Goal: Information Seeking & Learning: Learn about a topic

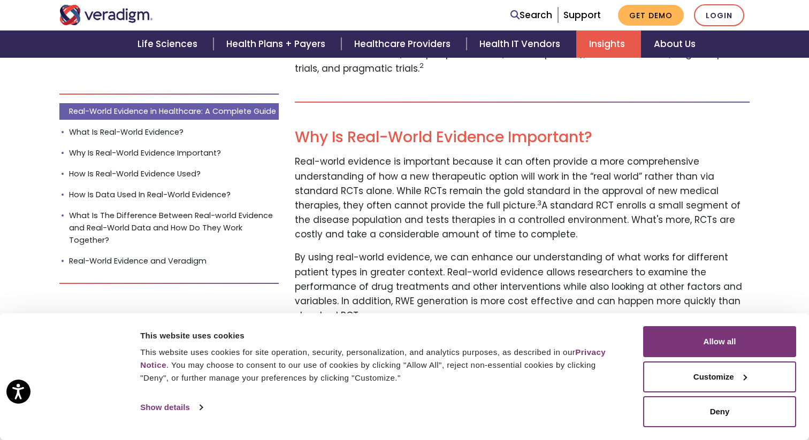
scroll to position [694, 0]
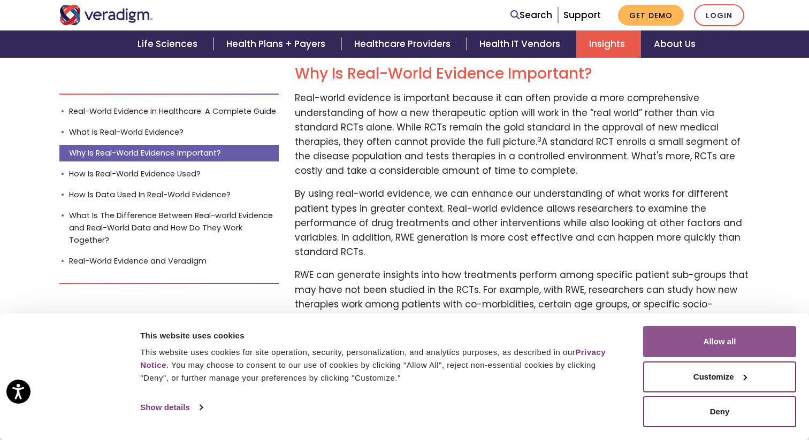
click at [690, 336] on button "Allow all" at bounding box center [719, 341] width 153 height 31
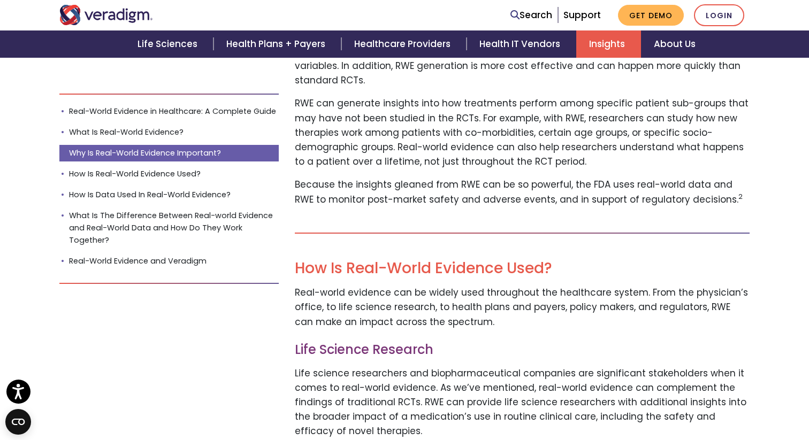
scroll to position [1101, 0]
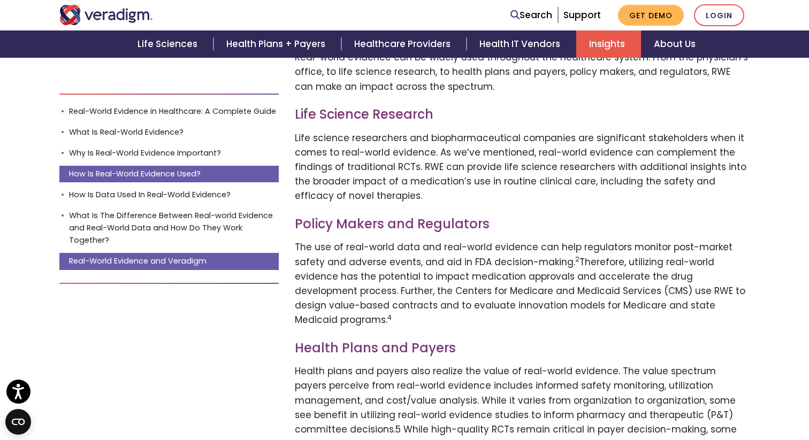
click at [223, 259] on link "Real-World Evidence and Veradigm" at bounding box center [168, 261] width 219 height 17
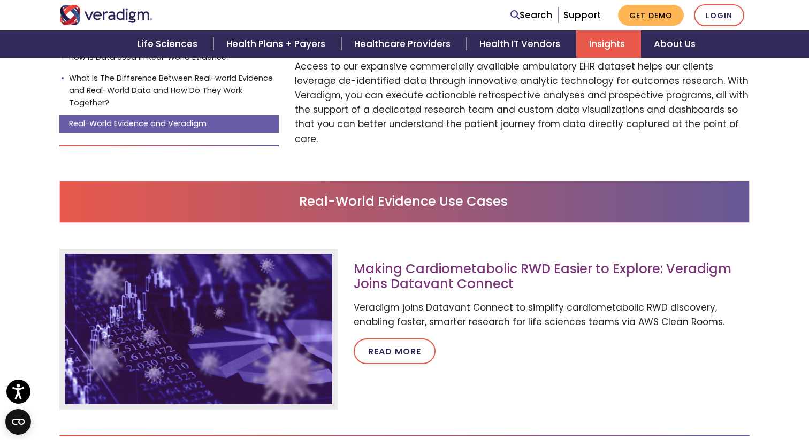
scroll to position [2811, 0]
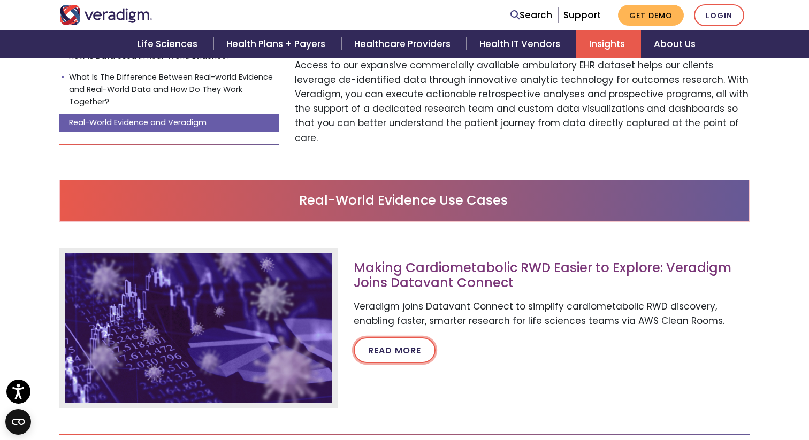
click at [408, 338] on link "Read more" at bounding box center [395, 351] width 82 height 26
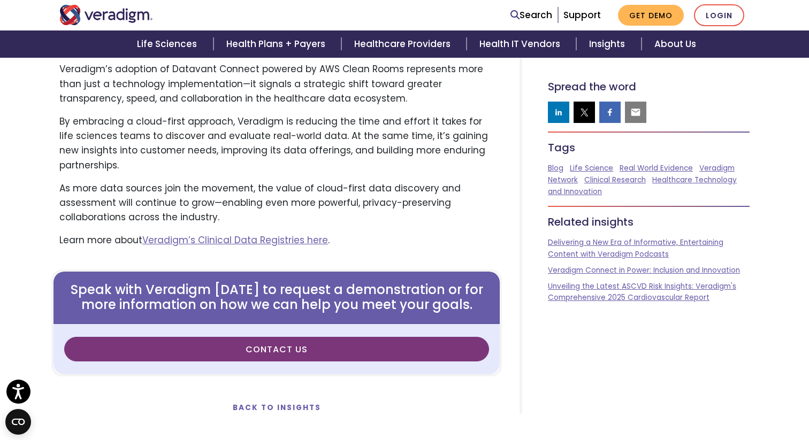
scroll to position [1525, 0]
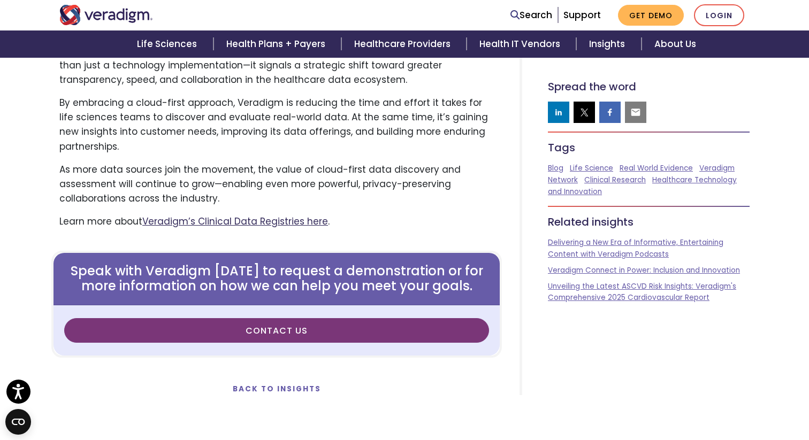
click at [305, 215] on link "Veradigm’s Clinical Data Registries here" at bounding box center [235, 221] width 186 height 13
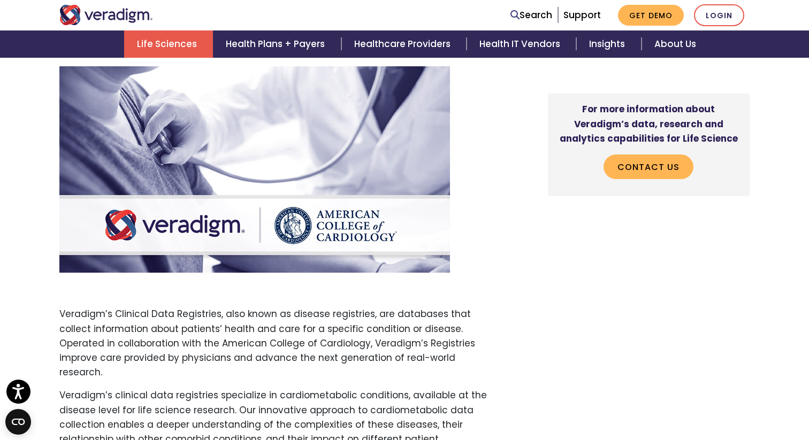
scroll to position [387, 0]
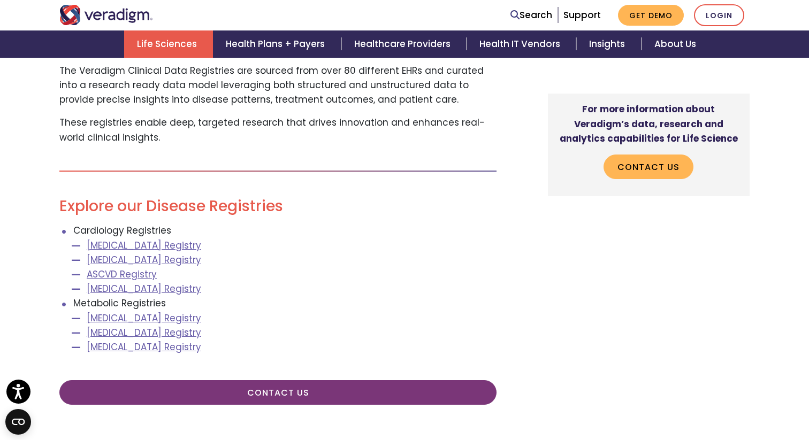
scroll to position [1190, 0]
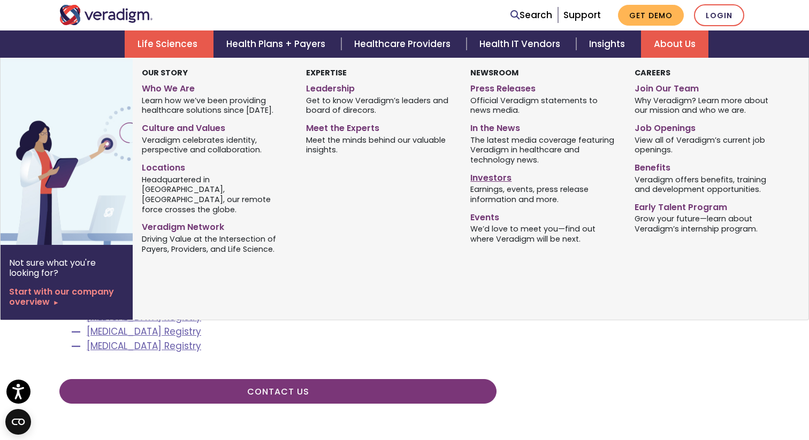
click at [496, 176] on link "Investors" at bounding box center [544, 176] width 148 height 16
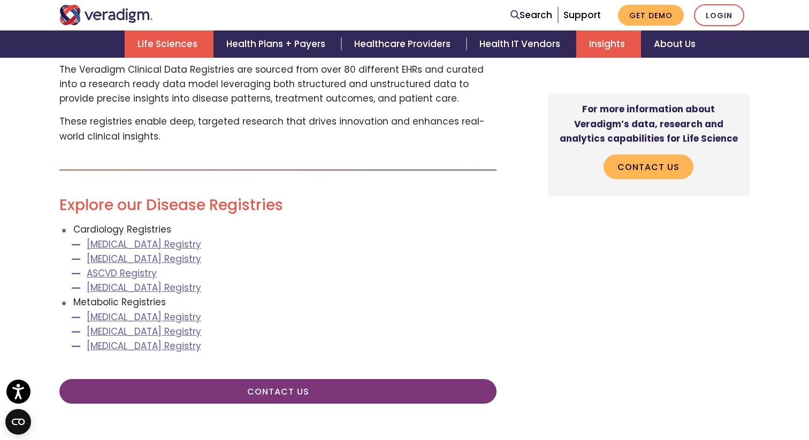
click at [618, 45] on link "Insights" at bounding box center [608, 43] width 65 height 27
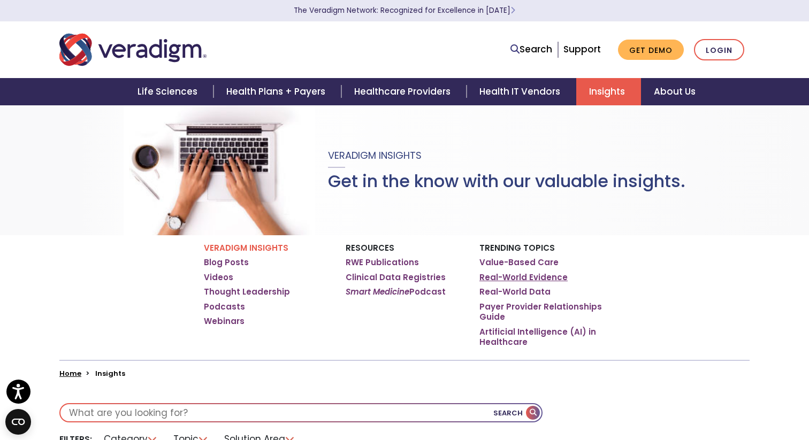
click at [509, 276] on link "Real-World Evidence" at bounding box center [523, 277] width 88 height 11
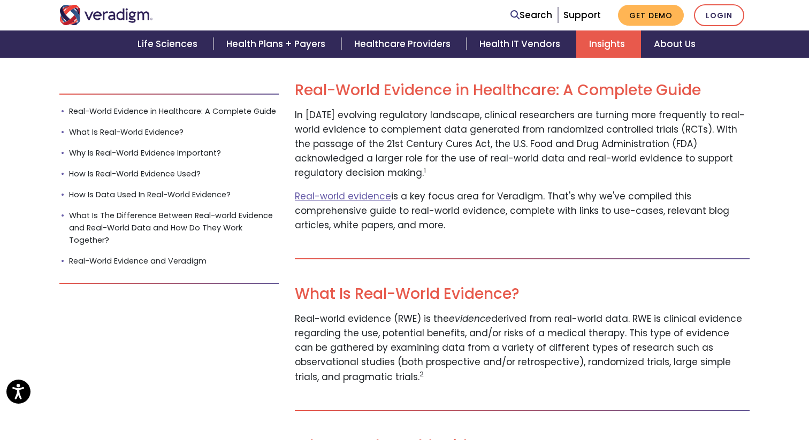
scroll to position [352, 0]
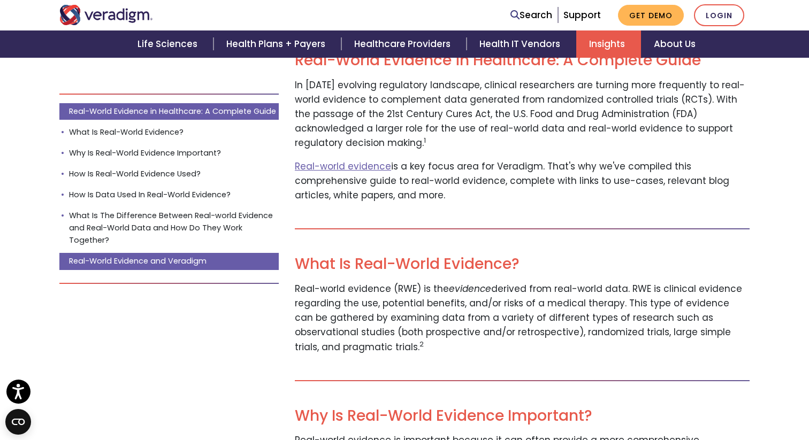
click at [186, 261] on link "Real-World Evidence and Veradigm" at bounding box center [168, 261] width 219 height 17
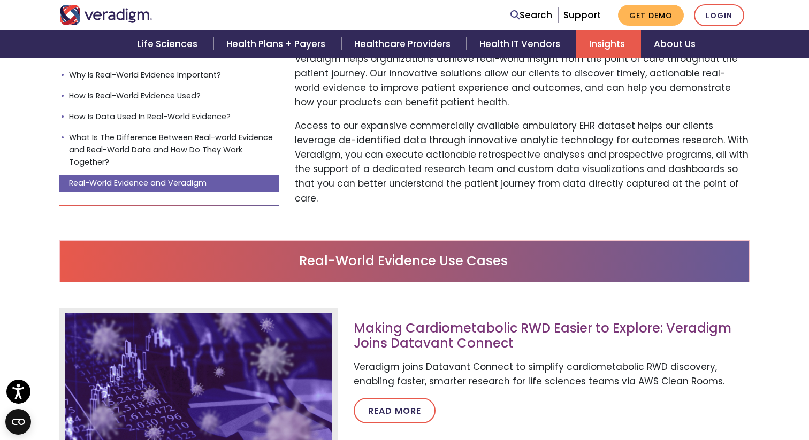
scroll to position [2839, 0]
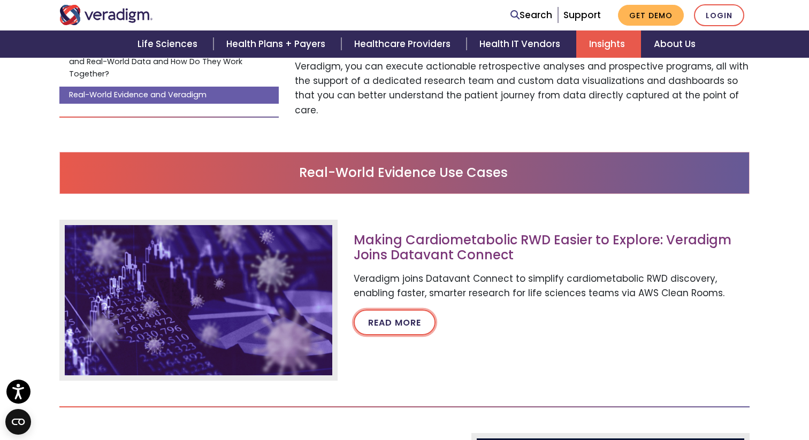
click at [391, 310] on link "Read more" at bounding box center [395, 323] width 82 height 26
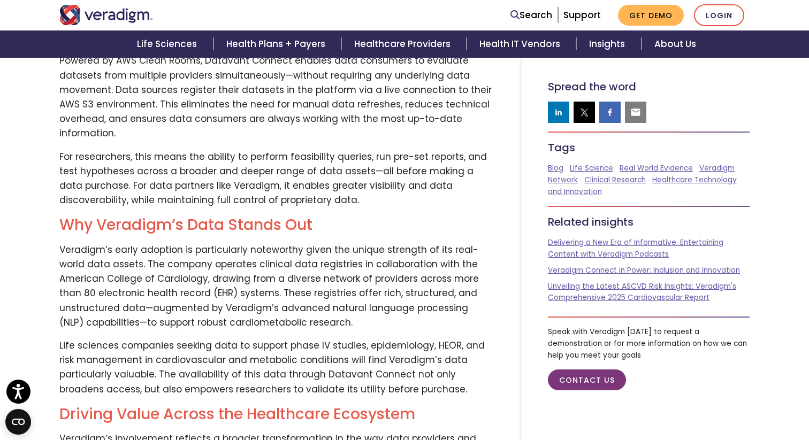
scroll to position [758, 0]
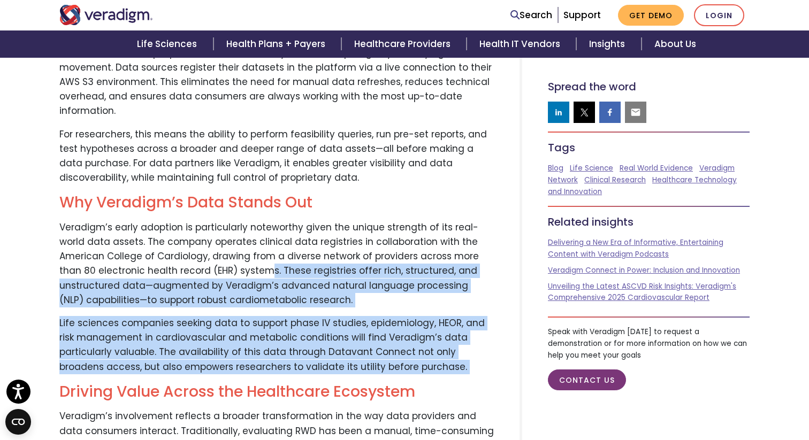
drag, startPoint x: 233, startPoint y: 253, endPoint x: 373, endPoint y: 367, distance: 181.4
click at [373, 367] on div "As the healthcare data landscape continues to evolve and transform, the ability…" at bounding box center [276, 356] width 450 height 1296
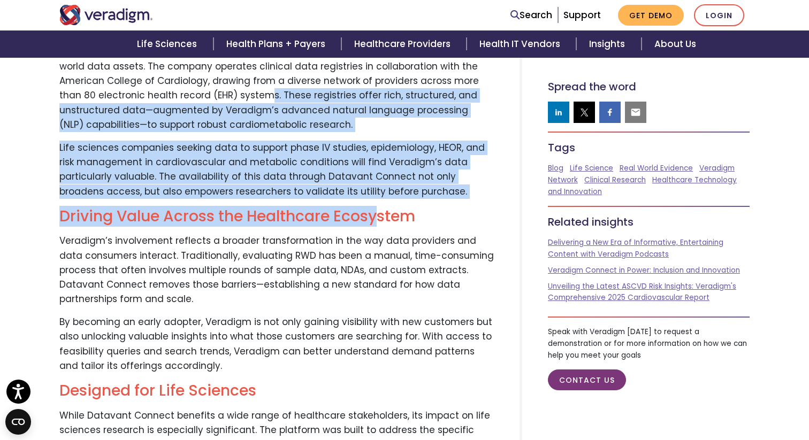
scroll to position [936, 0]
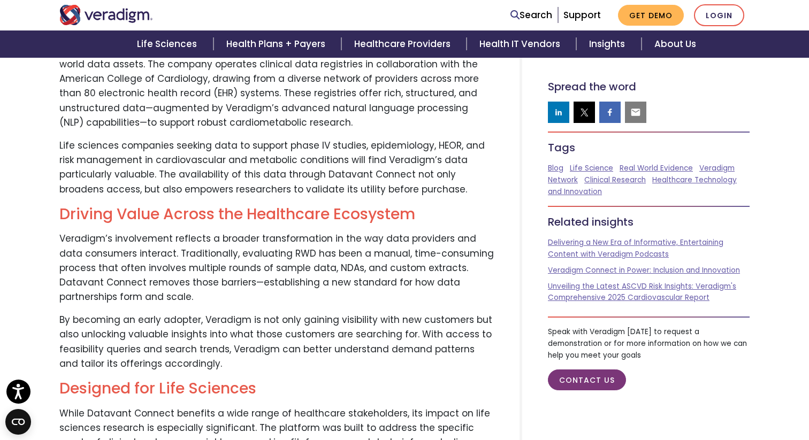
click at [374, 321] on p "By becoming an early adopter, Veradigm is not only gaining visibility with new …" at bounding box center [276, 342] width 434 height 58
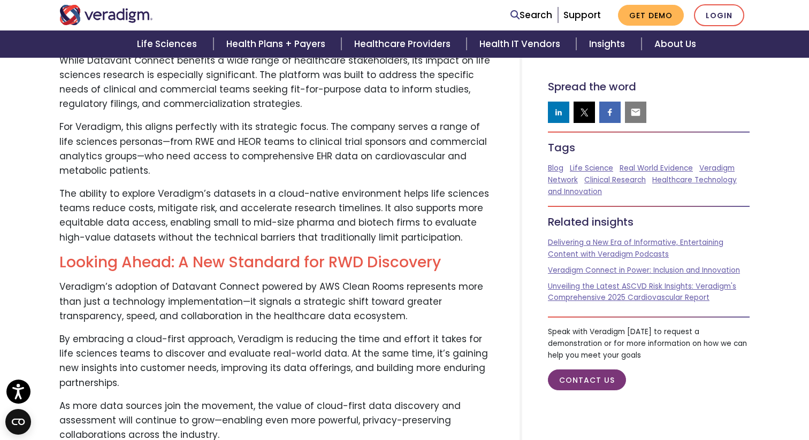
scroll to position [1290, 0]
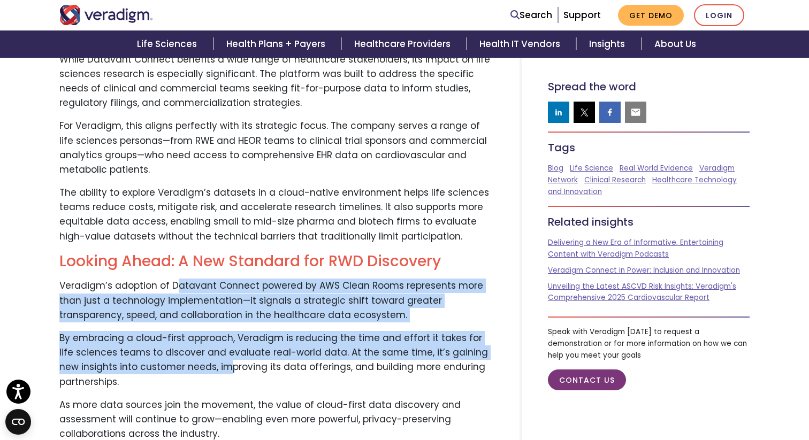
drag, startPoint x: 173, startPoint y: 275, endPoint x: 202, endPoint y: 351, distance: 81.1
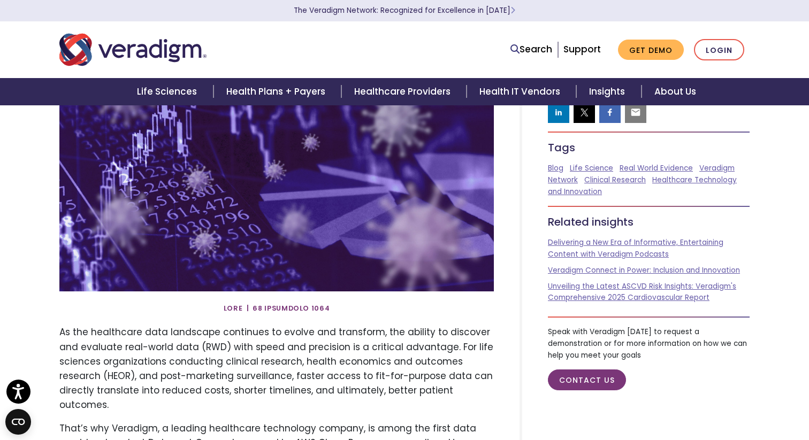
scroll to position [0, 0]
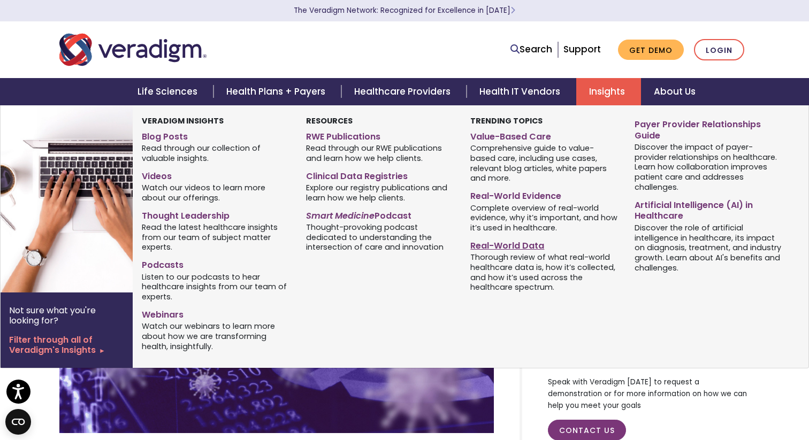
click at [522, 236] on link "Real-World Data" at bounding box center [544, 244] width 148 height 16
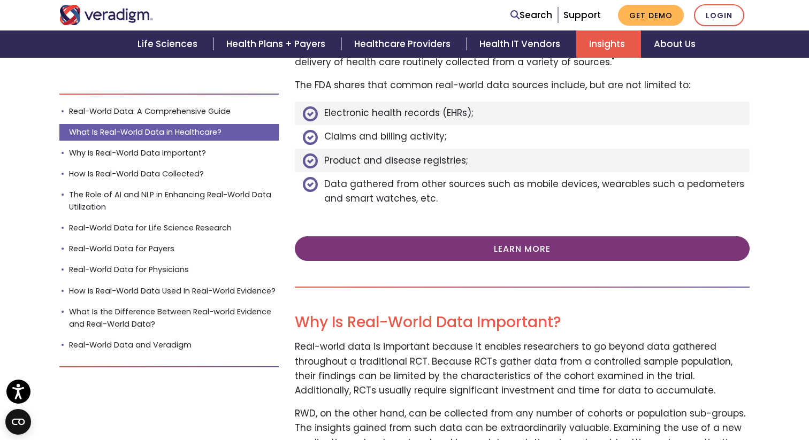
scroll to position [878, 0]
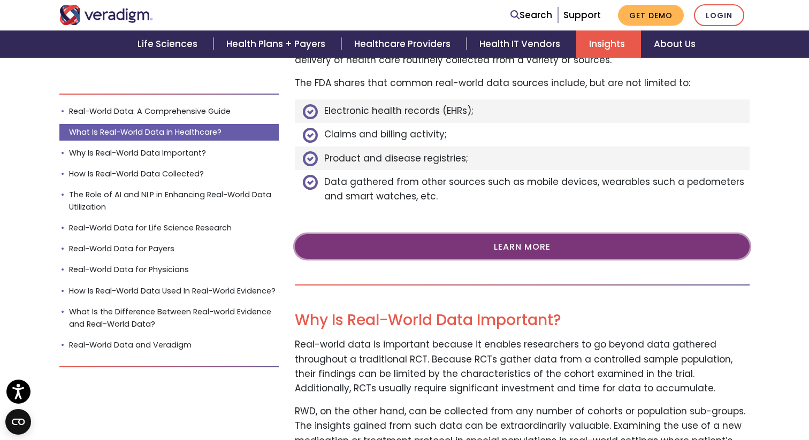
click at [390, 244] on link "Learn More" at bounding box center [522, 246] width 455 height 25
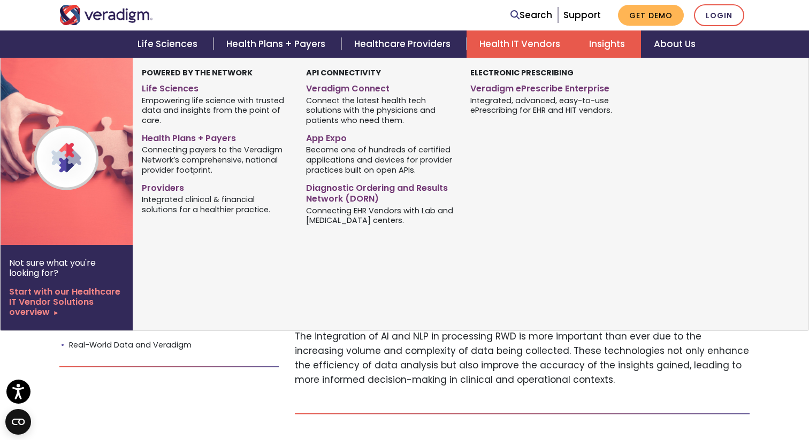
scroll to position [1990, 0]
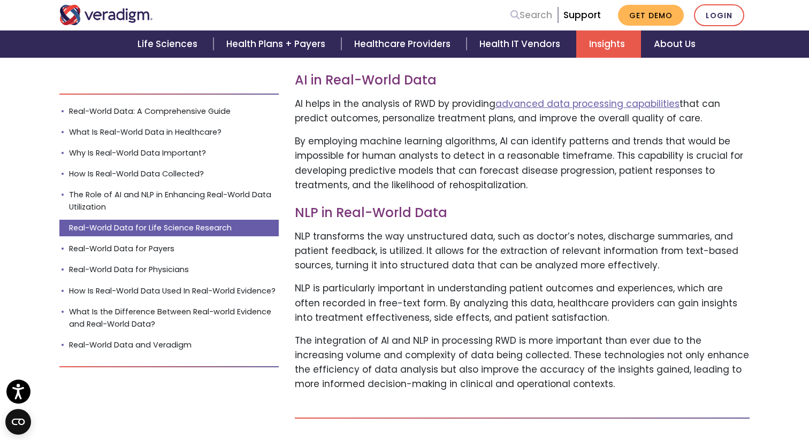
click at [538, 10] on link "Search" at bounding box center [531, 15] width 42 height 14
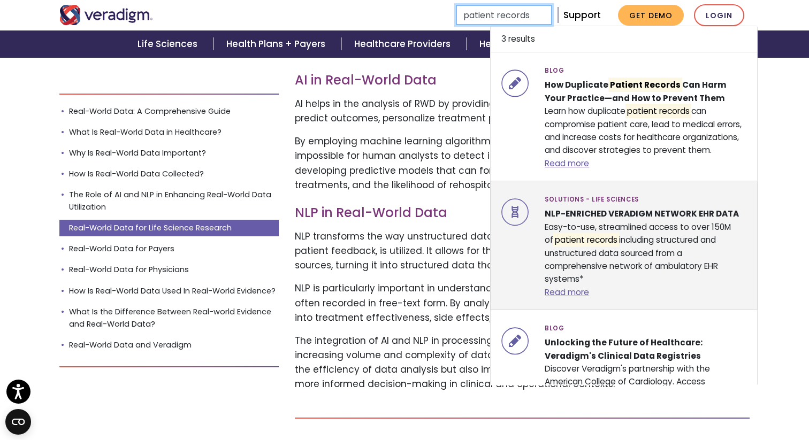
type input "patient records"
click at [669, 204] on div "Solutions - Life Sciences NLP-ENRICHED VERADIGM NETWORK EHR DATA Easy-to-use, s…" at bounding box center [645, 245] width 218 height 107
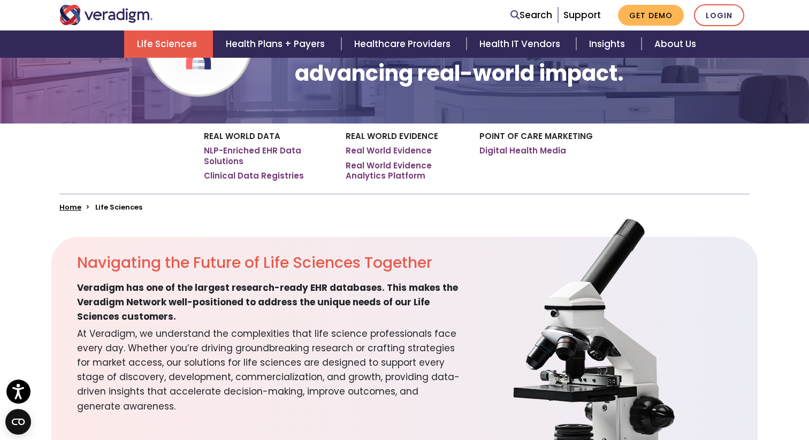
scroll to position [550, 0]
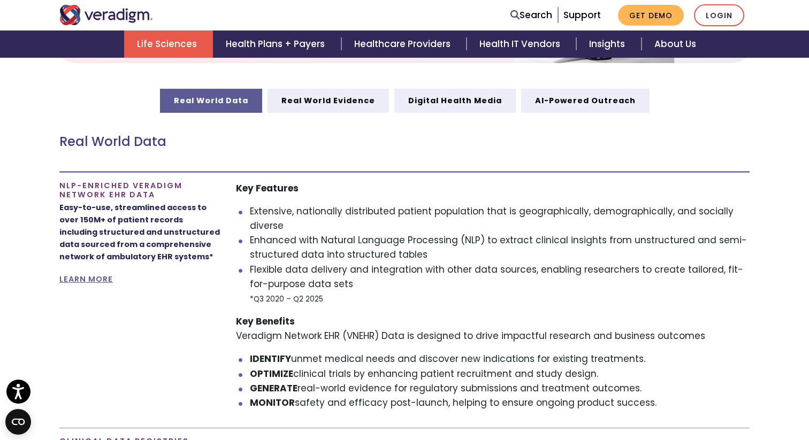
click at [141, 234] on p "Easy-to-use, streamlined access to over 150M+ of patient records including stru…" at bounding box center [139, 233] width 160 height 62
click at [98, 280] on link "LEARN MORE" at bounding box center [85, 279] width 53 height 11
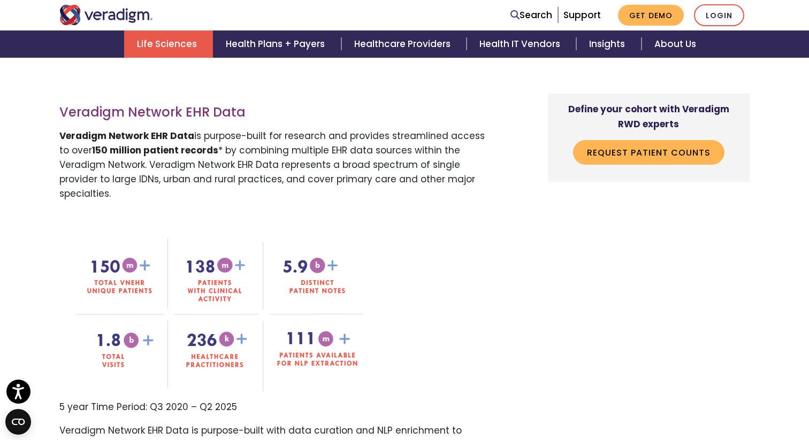
scroll to position [774, 0]
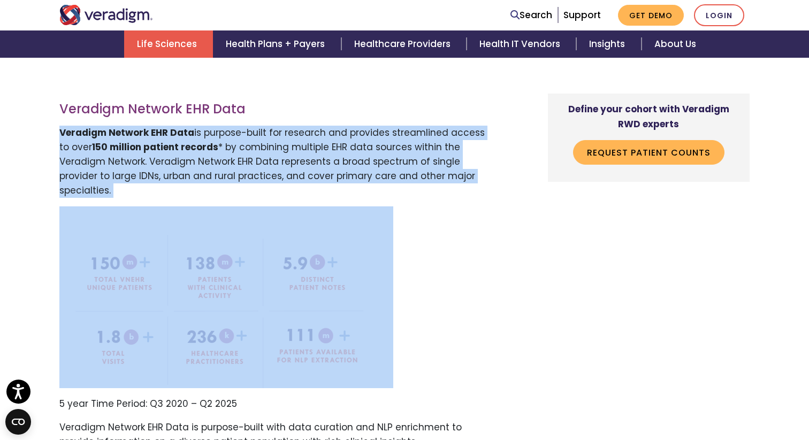
drag, startPoint x: 58, startPoint y: 127, endPoint x: 441, endPoint y: 186, distance: 388.0
copy div "Veradigm Network EHR Data is purpose-built for research and provides streamline…"
